Goal: Transaction & Acquisition: Purchase product/service

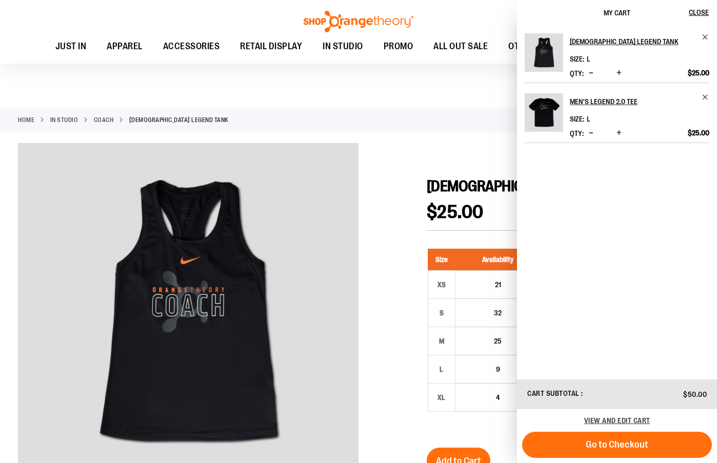
scroll to position [10, 0]
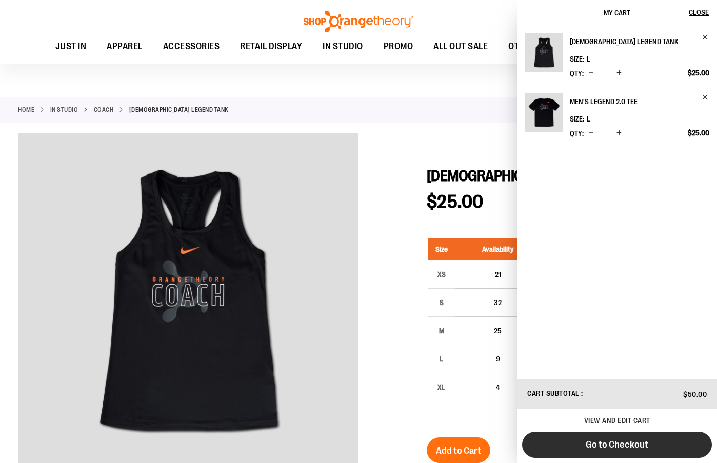
click at [567, 446] on button "Go to Checkout" at bounding box center [617, 445] width 190 height 26
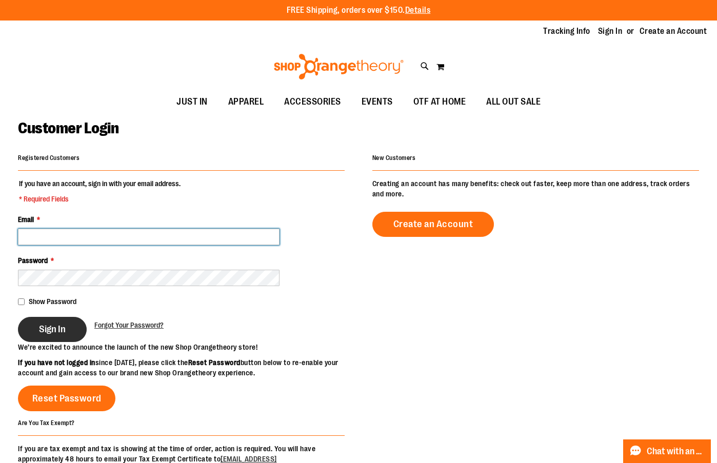
type input "**********"
click at [44, 331] on span "Sign In" at bounding box center [52, 329] width 27 height 11
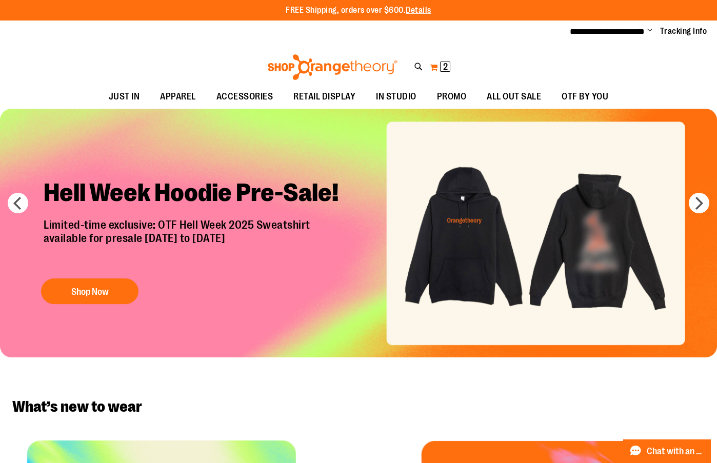
type input "**********"
click at [434, 67] on button "My Cart 2 2 items" at bounding box center [440, 67] width 22 height 16
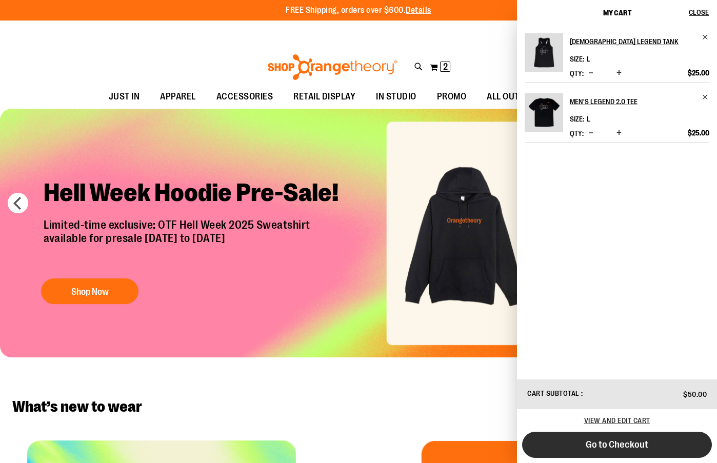
click at [630, 449] on span "Go to Checkout" at bounding box center [617, 444] width 63 height 11
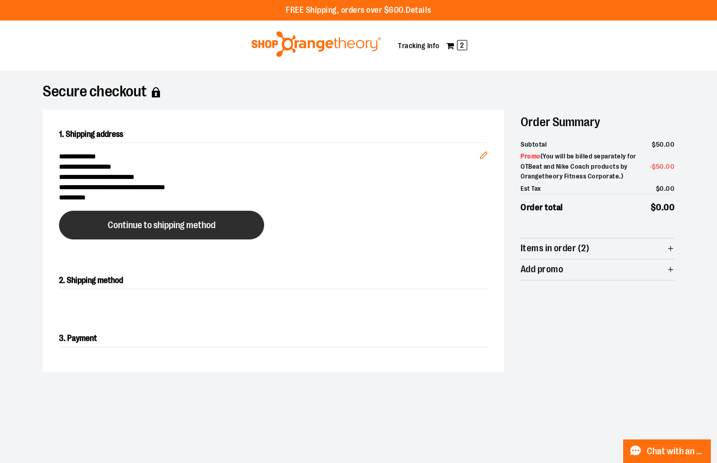
click at [170, 229] on span "Continue to shipping method" at bounding box center [162, 226] width 108 height 10
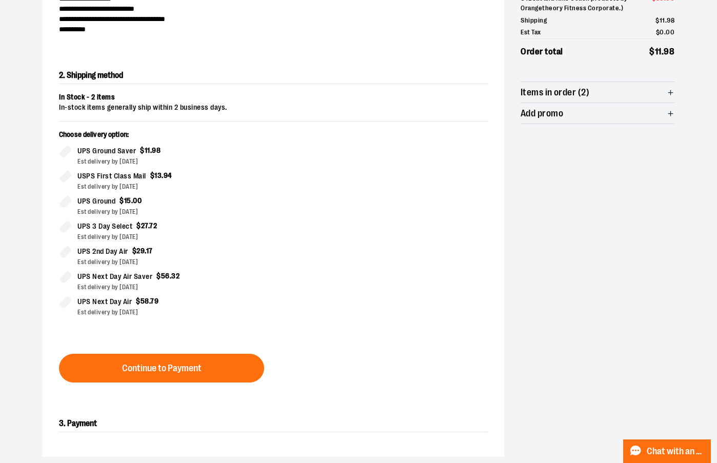
scroll to position [175, 0]
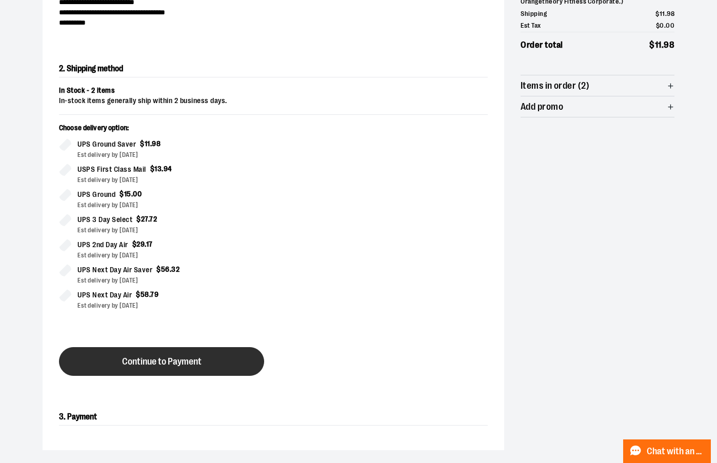
click at [179, 368] on button "Continue to Payment" at bounding box center [161, 361] width 205 height 29
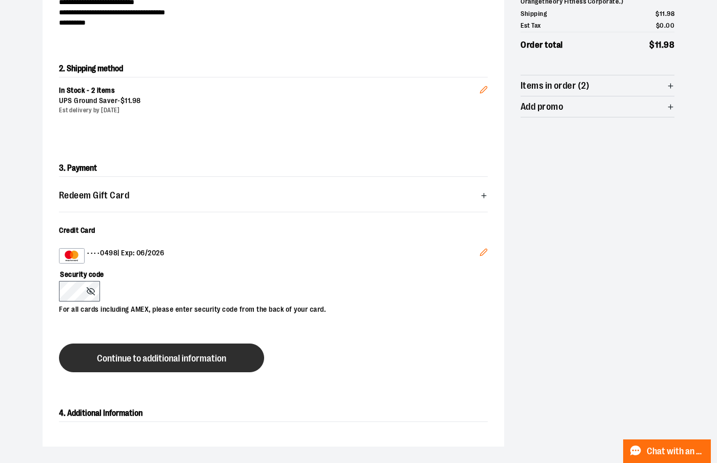
click at [147, 366] on button "Continue to additional information" at bounding box center [161, 358] width 205 height 29
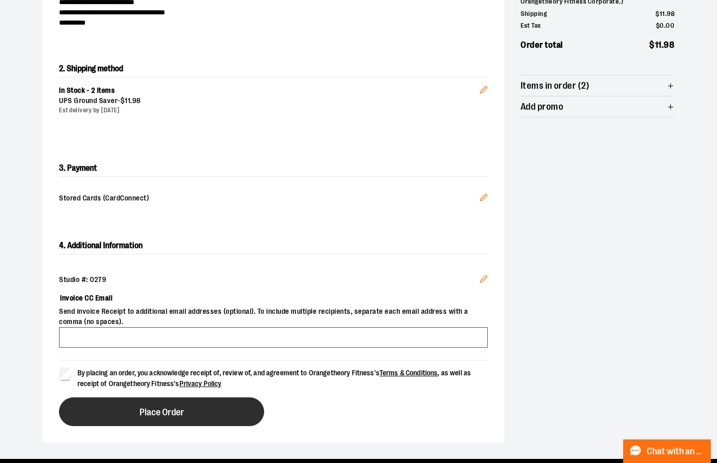
click at [138, 413] on button "Place Order" at bounding box center [161, 411] width 205 height 29
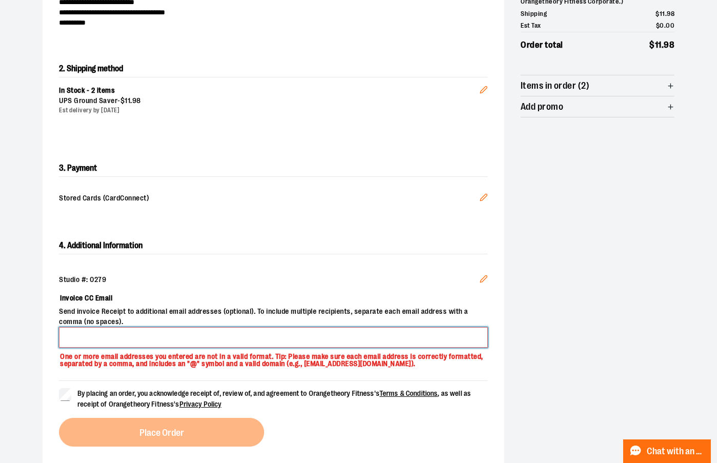
click at [311, 334] on input "Invoice CC Email" at bounding box center [273, 337] width 429 height 21
type input "**********"
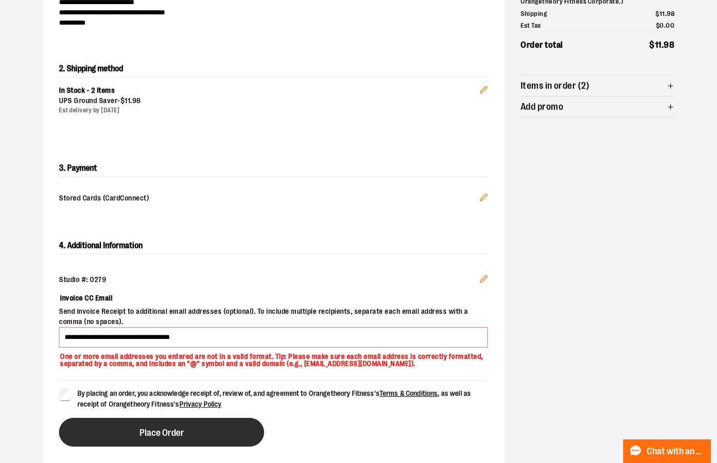
click at [151, 432] on span "Place Order" at bounding box center [161, 433] width 45 height 10
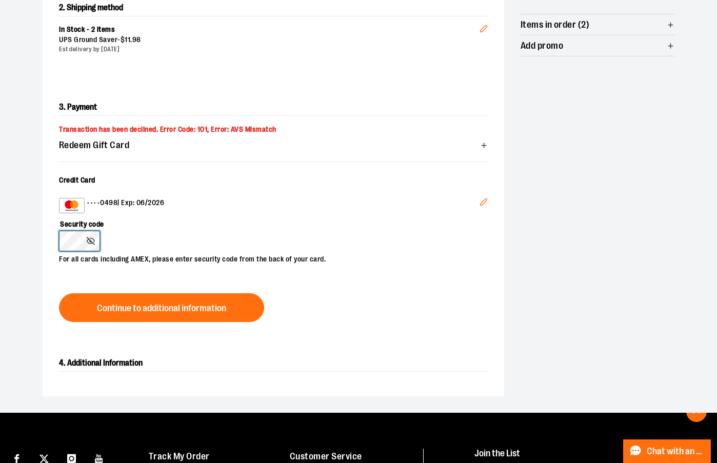
scroll to position [277, 0]
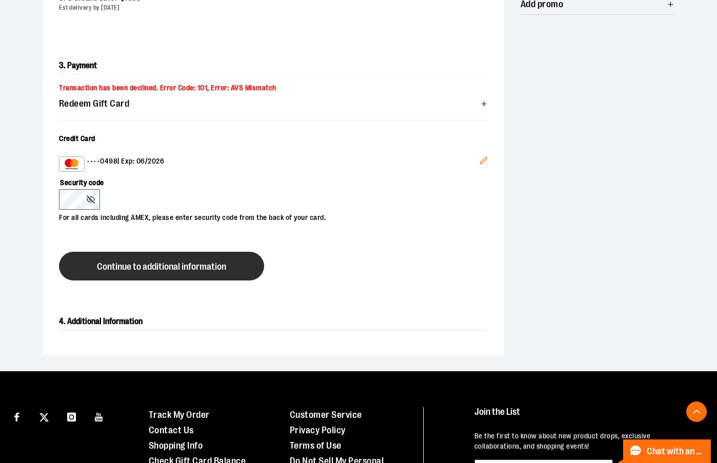
click at [182, 265] on span "Continue to additional information" at bounding box center [161, 267] width 129 height 10
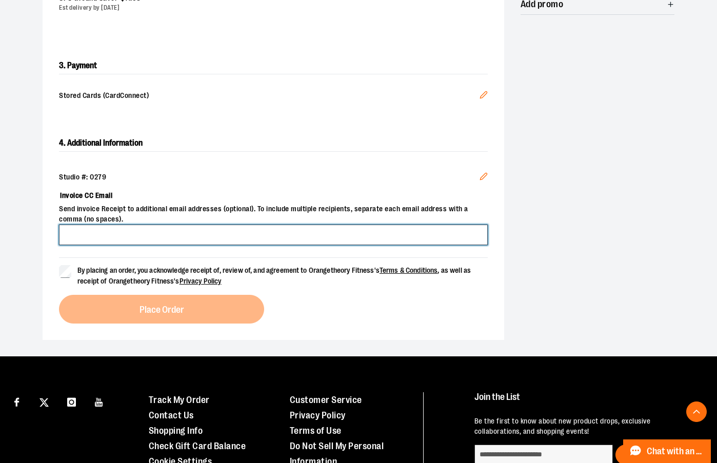
click at [344, 238] on input "Invoice CC Email" at bounding box center [273, 235] width 429 height 21
type input "*"
type input "**********"
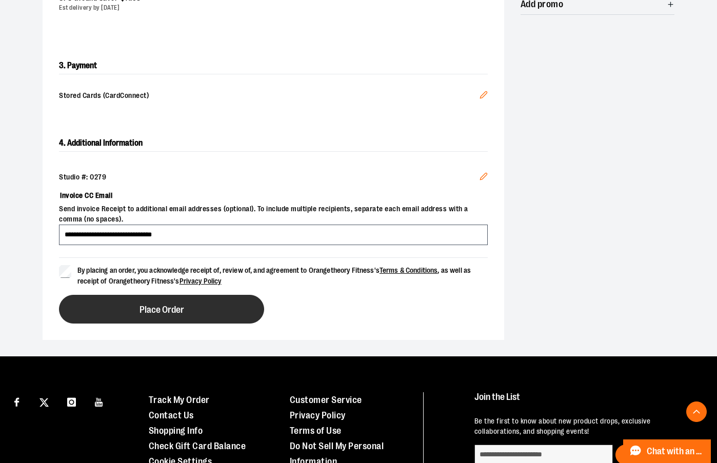
click at [101, 312] on button "Place Order" at bounding box center [161, 309] width 205 height 29
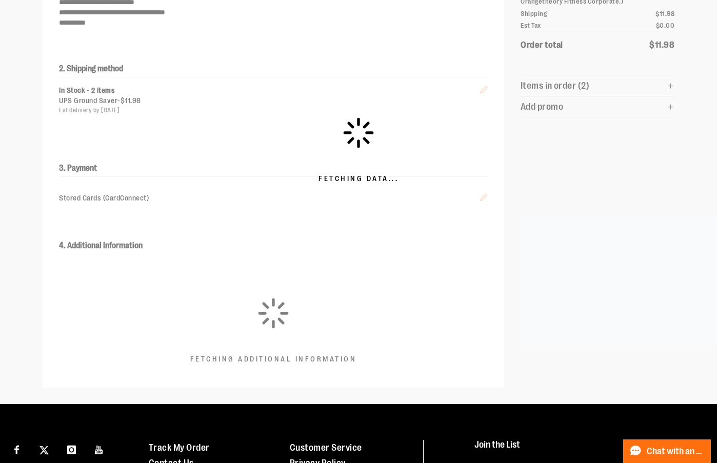
scroll to position [0, 0]
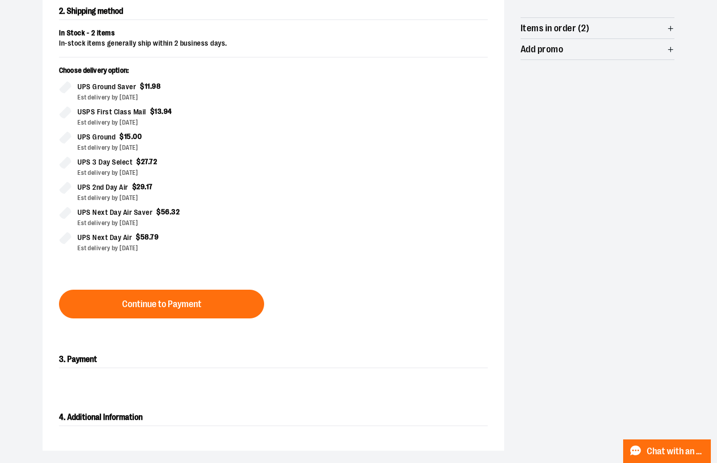
scroll to position [256, 0]
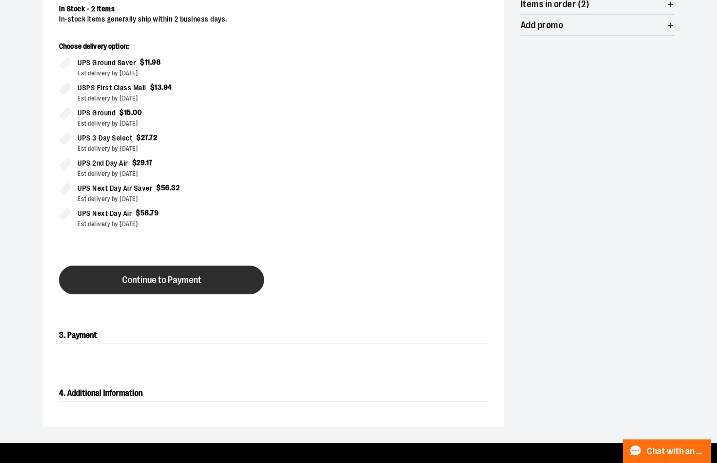
click at [213, 283] on button "Continue to Payment" at bounding box center [161, 280] width 205 height 29
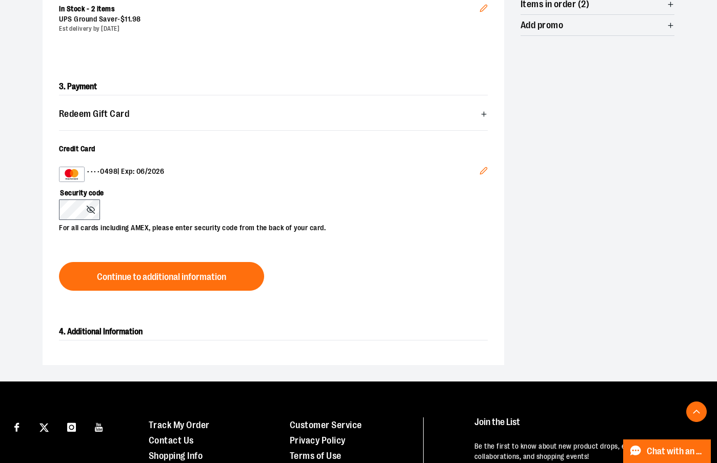
click at [484, 169] on icon "Edit" at bounding box center [483, 171] width 8 height 8
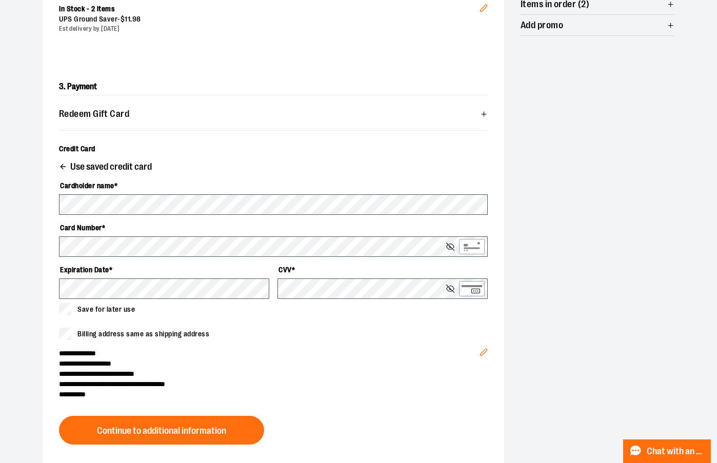
click at [107, 164] on span "Use saved credit card" at bounding box center [111, 167] width 82 height 10
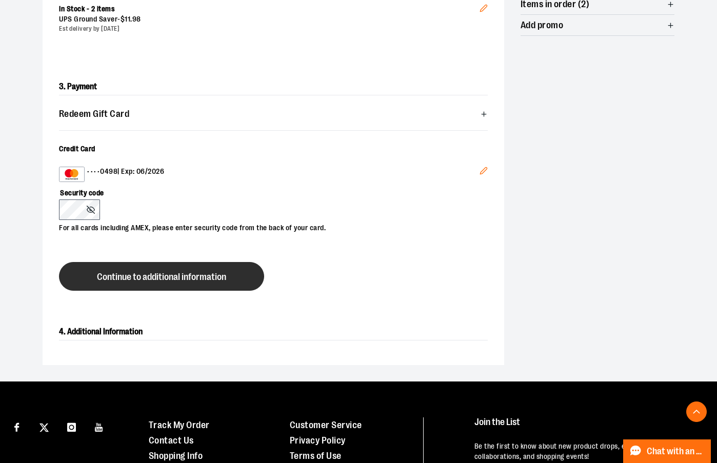
click at [129, 278] on span "Continue to additional information" at bounding box center [161, 277] width 129 height 10
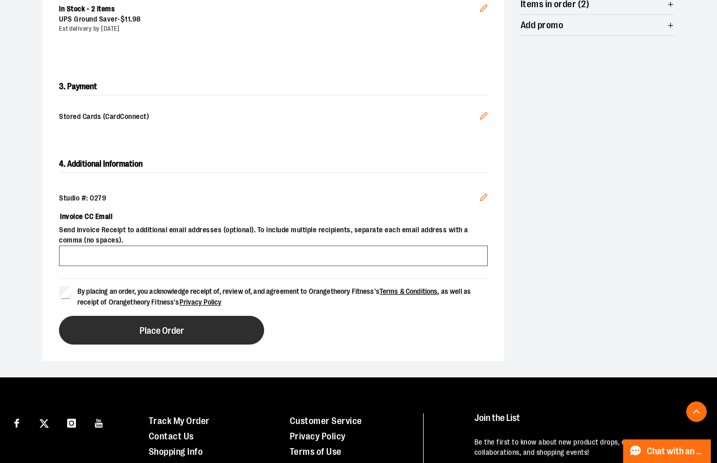
click at [107, 336] on button "Place Order" at bounding box center [161, 330] width 205 height 29
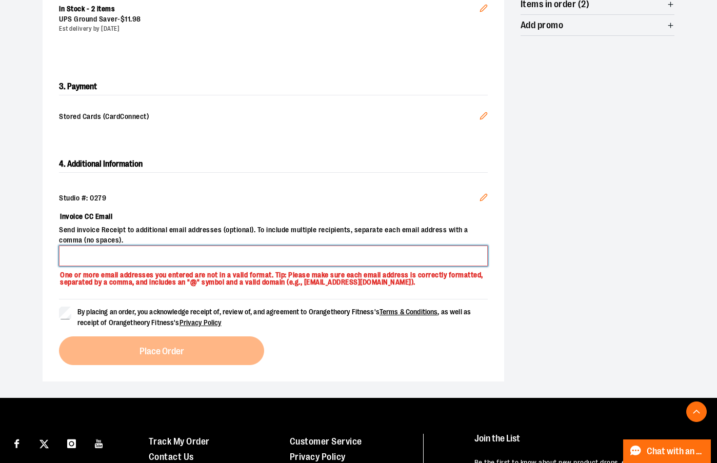
click at [318, 252] on input "Invoice CC Email" at bounding box center [273, 256] width 429 height 21
type input "**********"
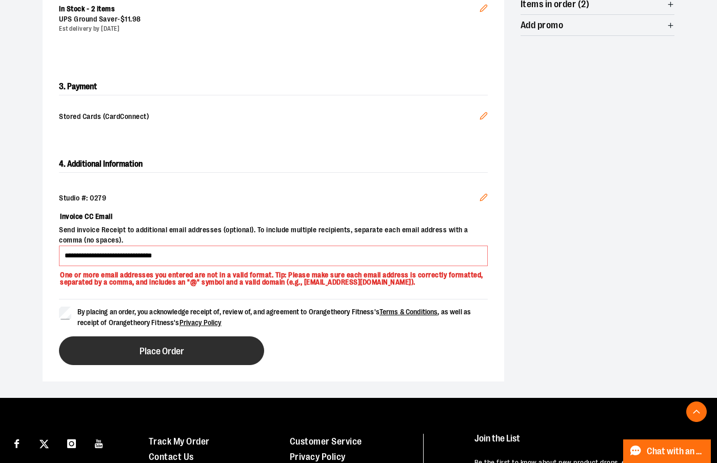
click at [141, 352] on span "Place Order" at bounding box center [161, 352] width 45 height 10
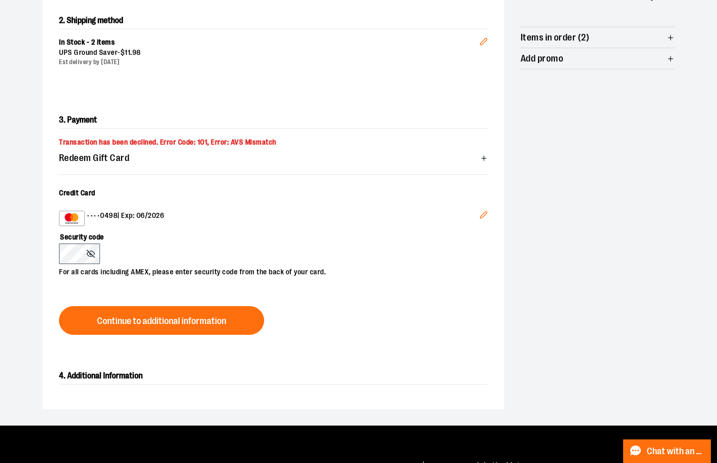
scroll to position [205, 0]
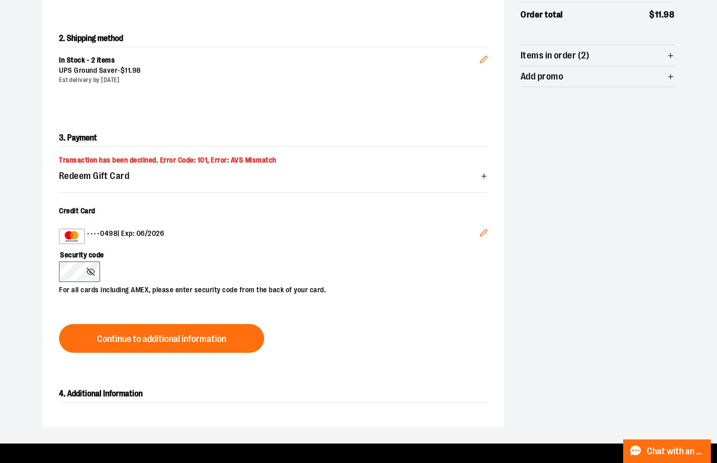
click at [484, 233] on icon "Edit" at bounding box center [483, 233] width 7 height 7
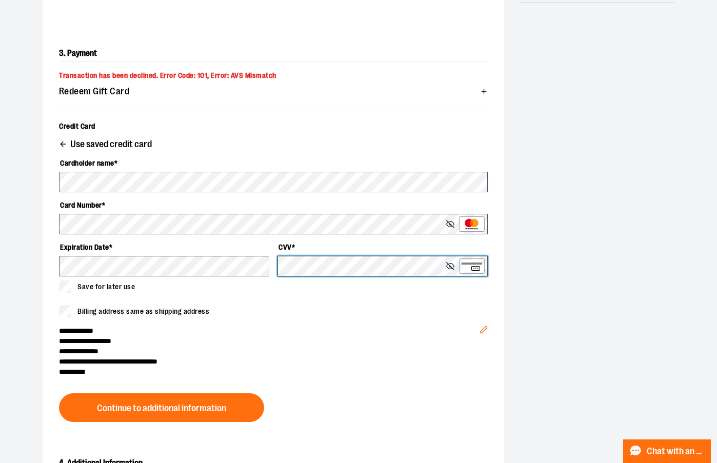
scroll to position [308, 0]
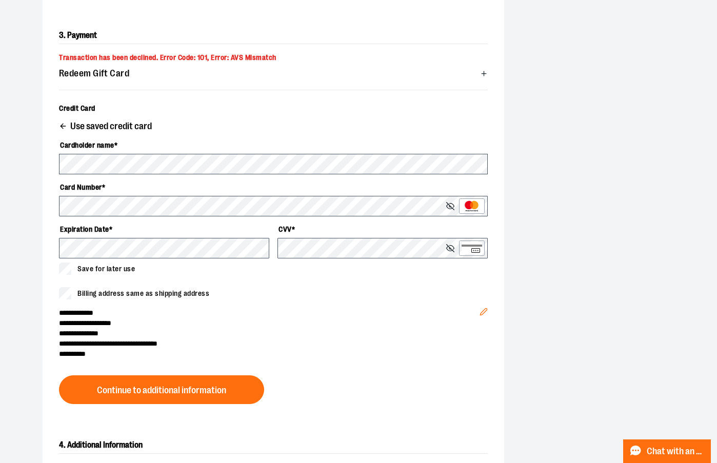
click at [490, 310] on button "Edit" at bounding box center [483, 309] width 25 height 36
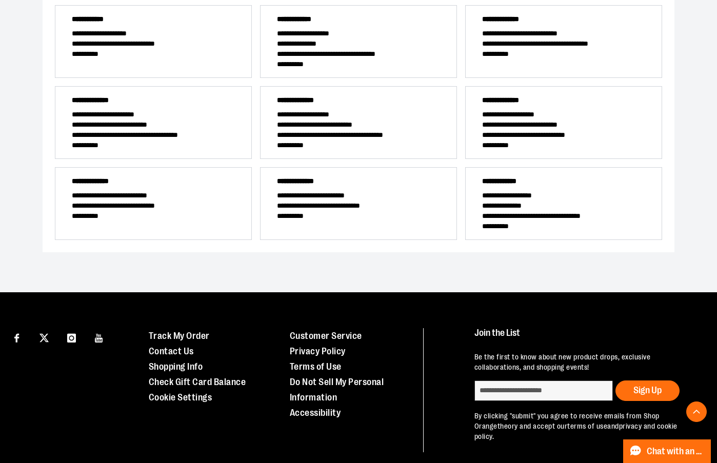
scroll to position [181, 0]
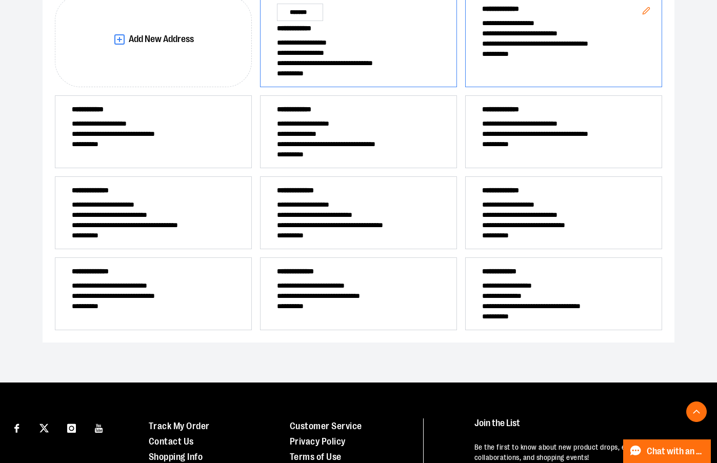
click at [373, 53] on span "**********" at bounding box center [358, 53] width 163 height 10
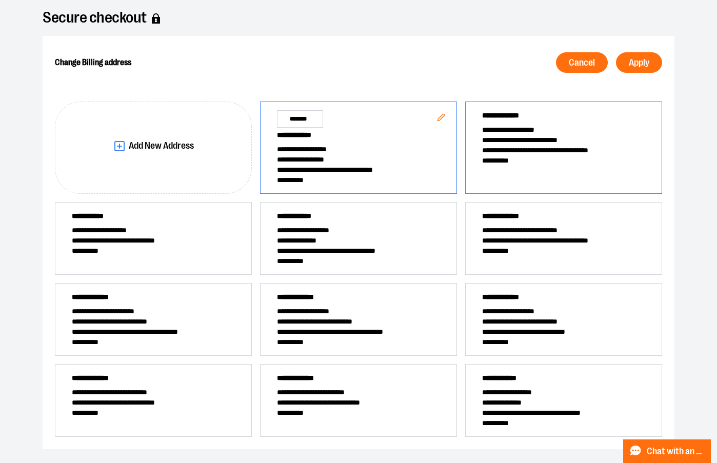
scroll to position [0, 0]
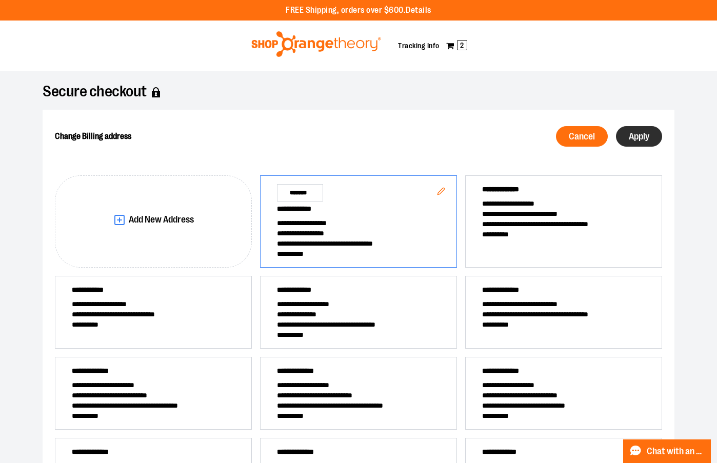
click at [633, 142] on button "Apply" at bounding box center [639, 136] width 46 height 21
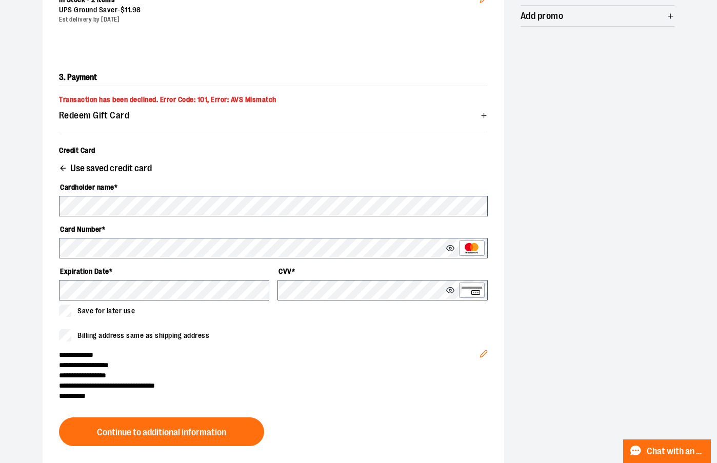
scroll to position [308, 0]
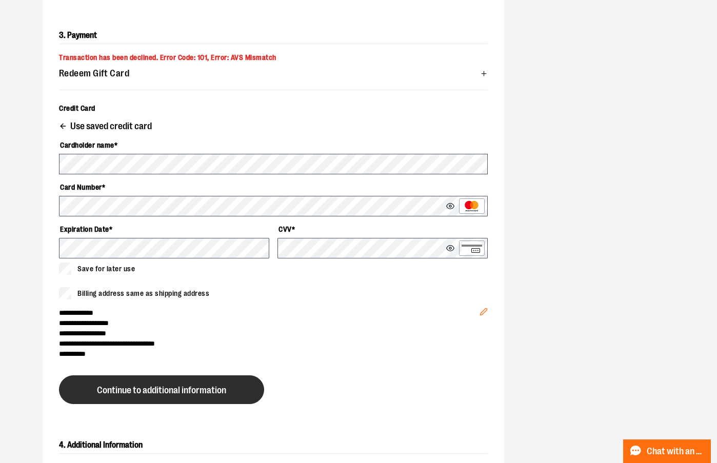
click at [192, 386] on span "Continue to additional information" at bounding box center [161, 391] width 129 height 10
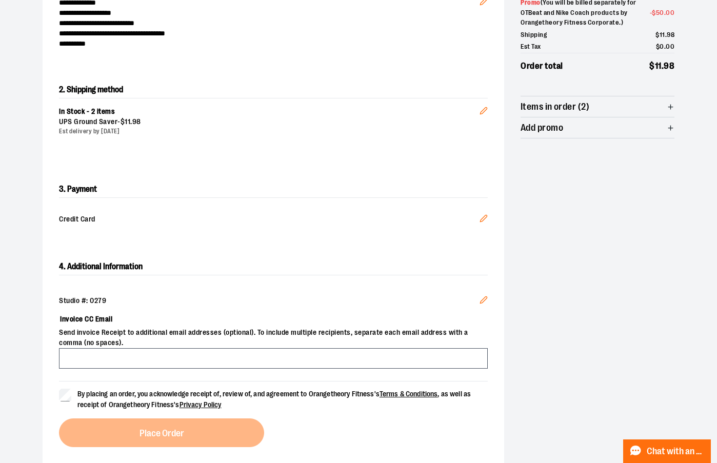
scroll to position [359, 0]
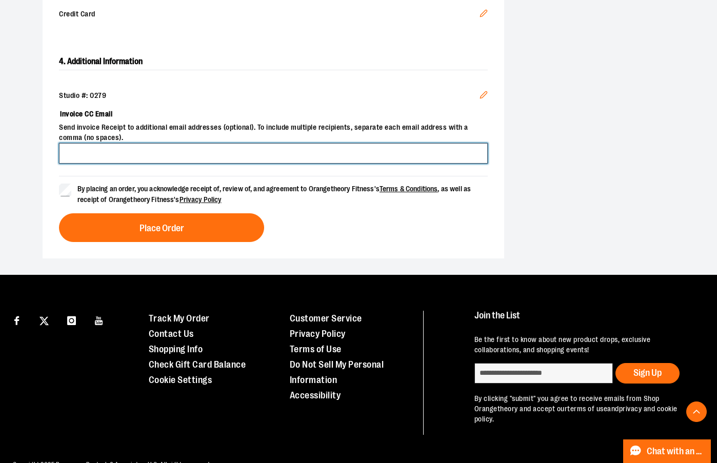
click at [104, 149] on input "Invoice CC Email" at bounding box center [273, 153] width 429 height 21
type input "**********"
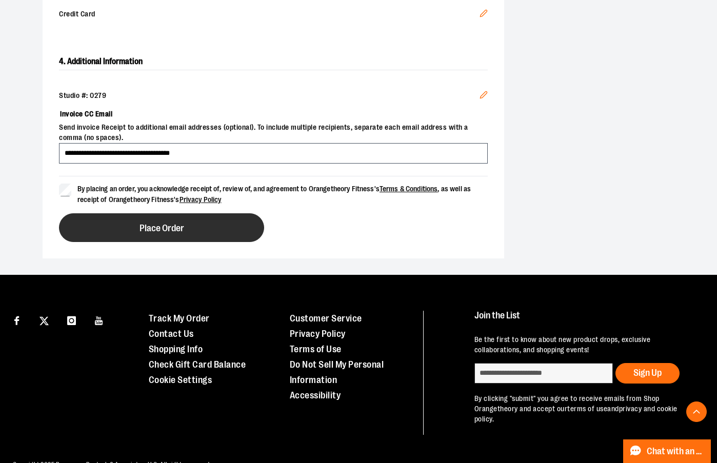
click at [141, 239] on button "Place Order" at bounding box center [161, 227] width 205 height 29
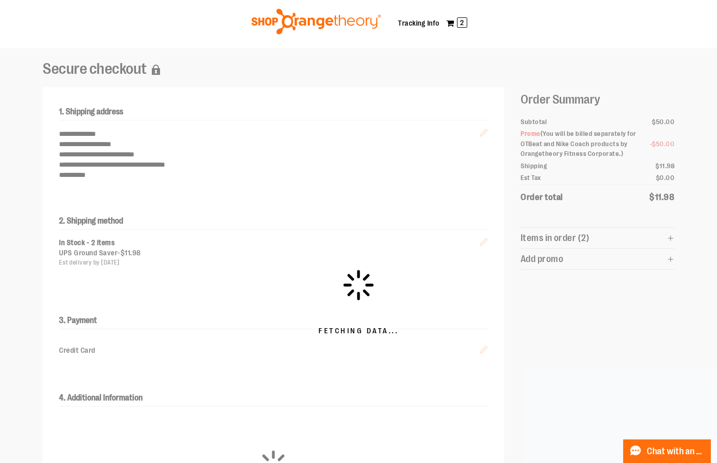
scroll to position [19, 0]
